Goal: Task Accomplishment & Management: Manage account settings

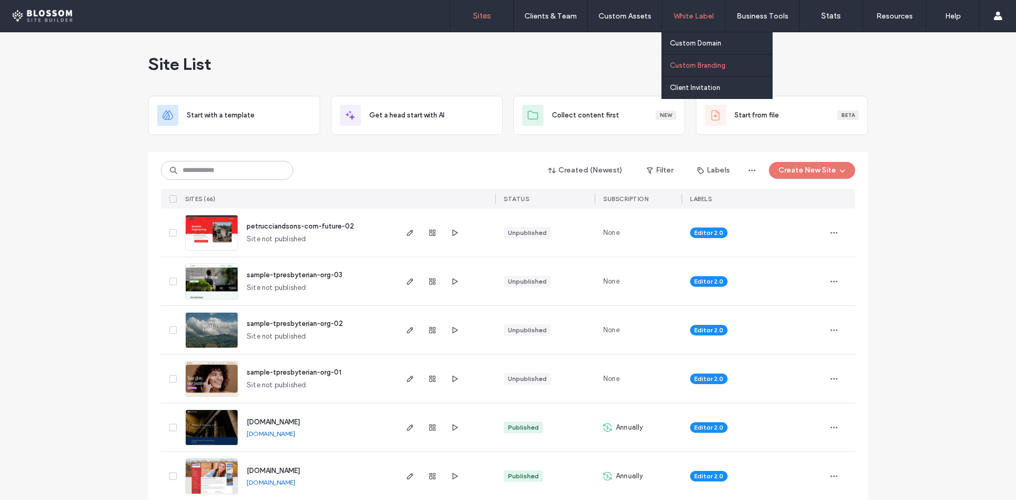
click at [693, 61] on label "Custom Branding" at bounding box center [698, 65] width 56 height 8
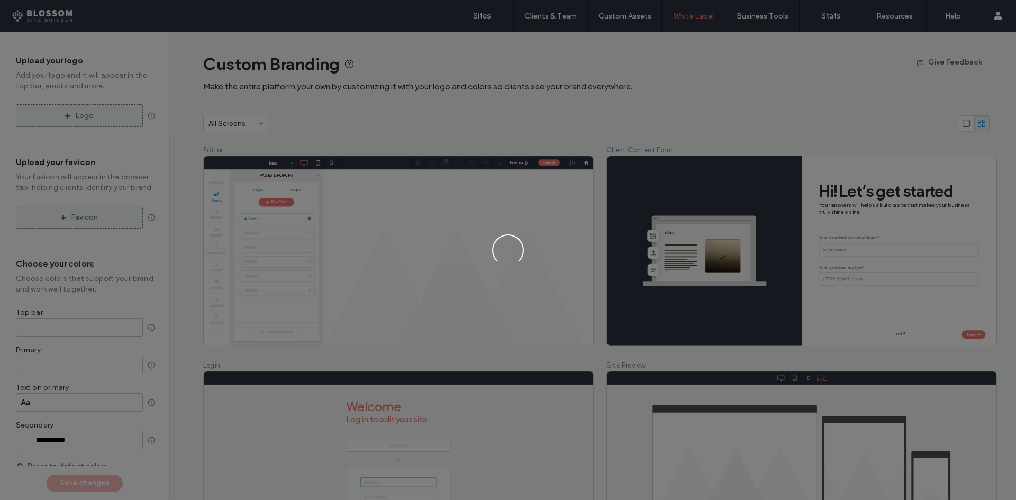
type input "*******"
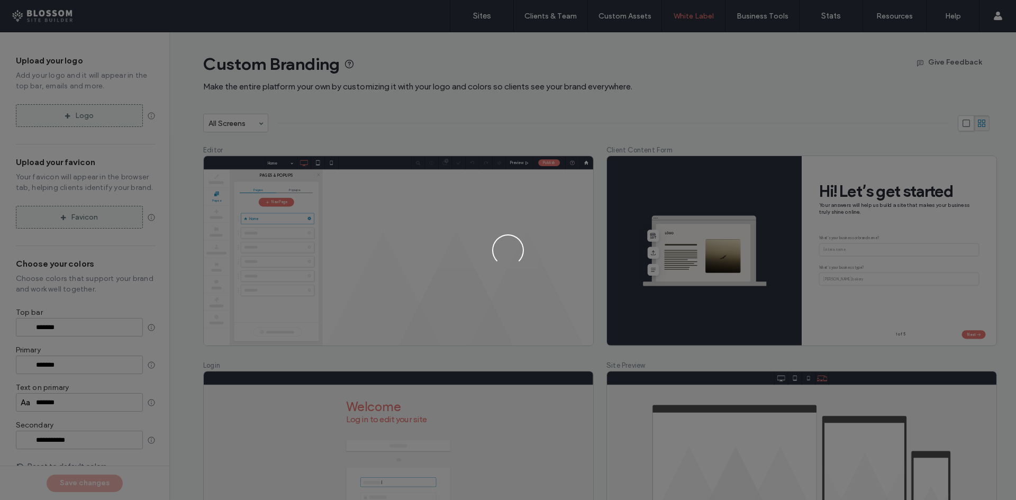
type input "*******"
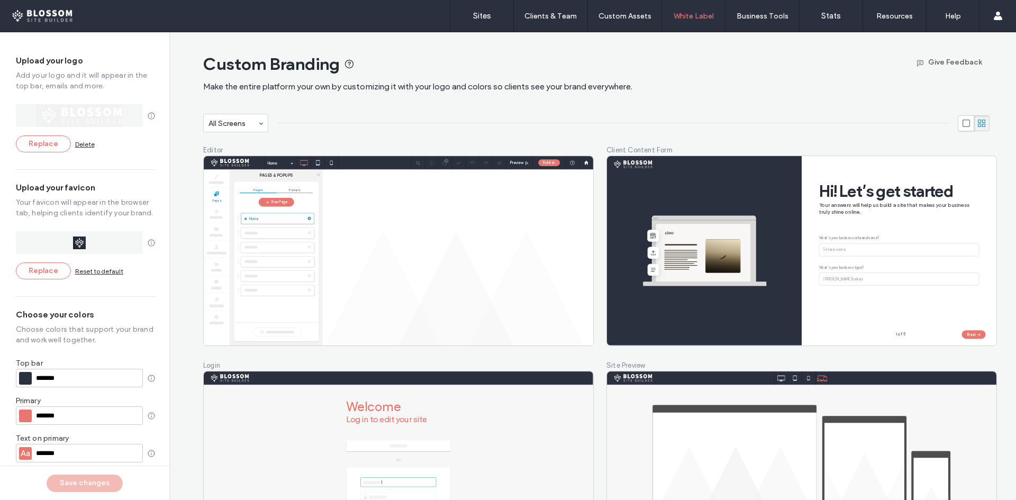
scroll to position [156, 0]
